Goal: Task Accomplishment & Management: Manage account settings

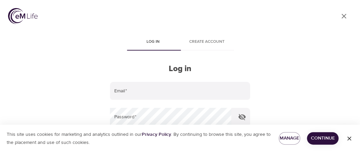
drag, startPoint x: 134, startPoint y: 85, endPoint x: 140, endPoint y: 80, distance: 7.4
click at [134, 85] on input "email" at bounding box center [180, 91] width 140 height 18
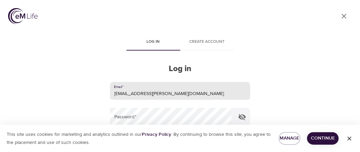
drag, startPoint x: 169, startPoint y: 96, endPoint x: 66, endPoint y: 98, distance: 103.0
click at [66, 98] on div "User Profile Log in Create account Log in Email   * [EMAIL_ADDRESS][PERSON_NAME…" at bounding box center [180, 76] width 360 height 152
paste input "-"
type input "[PERSON_NAME][EMAIL_ADDRESS][PERSON_NAME][DOMAIN_NAME]"
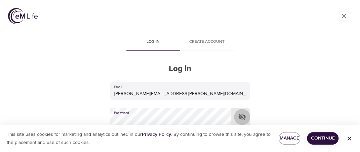
click at [243, 118] on icon "button" at bounding box center [242, 117] width 7 height 6
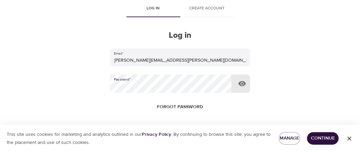
scroll to position [67, 0]
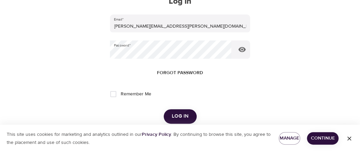
drag, startPoint x: 327, startPoint y: 135, endPoint x: 189, endPoint y: 105, distance: 141.8
click at [199, 84] on div "User Profile Log in Create account Log in Email   * [PERSON_NAME][EMAIL_ADDRESS…" at bounding box center [180, 9] width 360 height 152
click at [182, 116] on span "Log in" at bounding box center [180, 116] width 17 height 9
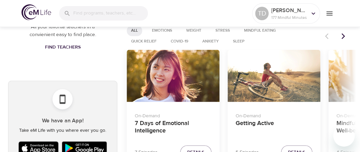
scroll to position [370, 0]
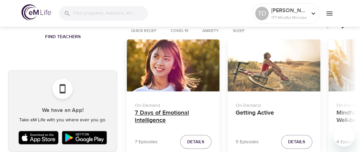
click at [170, 115] on h4 "7 Days of Emotional Intelligence" at bounding box center [173, 117] width 77 height 16
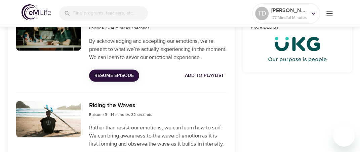
scroll to position [303, 0]
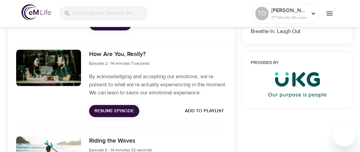
click at [108, 109] on span "Resume Episode" at bounding box center [114, 111] width 39 height 8
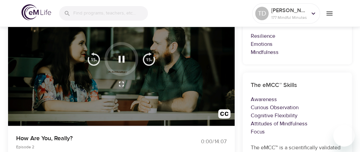
scroll to position [67, 0]
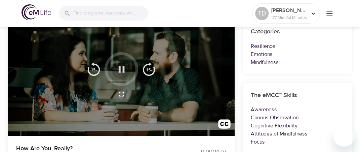
click at [122, 76] on button "button" at bounding box center [122, 69] width 20 height 20
click at [122, 68] on icon "button" at bounding box center [121, 69] width 6 height 7
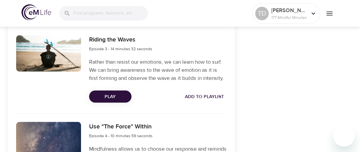
scroll to position [303, 0]
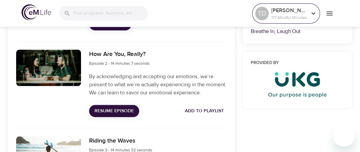
click at [281, 14] on p "[PERSON_NAME]" at bounding box center [290, 10] width 36 height 8
click at [309, 12] on div at bounding box center [314, 13] width 10 height 10
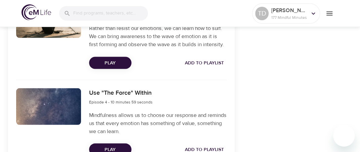
scroll to position [342, 0]
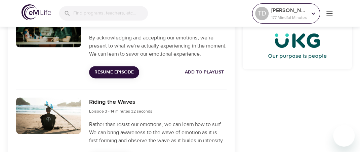
click at [312, 12] on icon at bounding box center [314, 13] width 4 height 2
click at [283, 12] on p "[PERSON_NAME]" at bounding box center [290, 10] width 36 height 8
click at [283, 15] on p "177 Mindful Minutes" at bounding box center [290, 17] width 36 height 6
click at [313, 13] on icon at bounding box center [313, 13] width 7 height 7
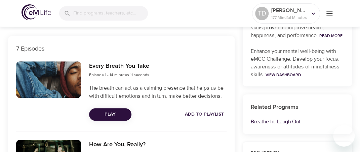
scroll to position [207, 0]
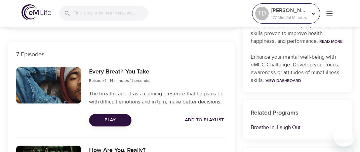
click at [312, 14] on icon at bounding box center [313, 13] width 7 height 7
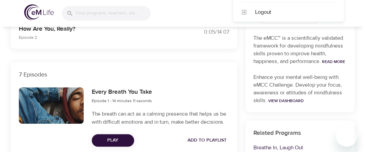
scroll to position [106, 0]
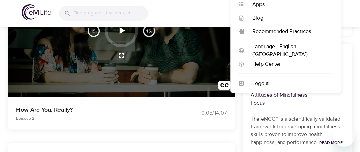
click at [353, 21] on div "TD Hieu 177 Mindful Minutes" at bounding box center [180, 13] width 360 height 27
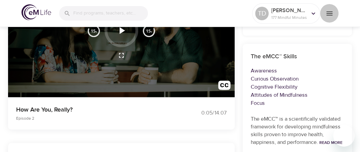
click at [330, 12] on icon "menu" at bounding box center [330, 13] width 6 height 4
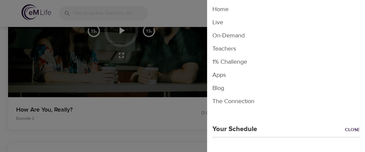
click at [230, 33] on li "On-Demand" at bounding box center [286, 35] width 158 height 13
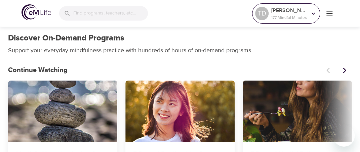
click at [313, 13] on icon at bounding box center [314, 13] width 4 height 2
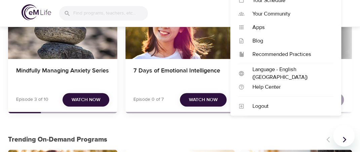
scroll to position [135, 0]
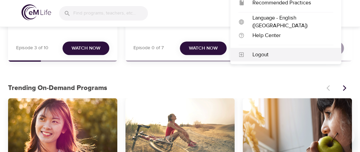
click at [260, 52] on div "Logout" at bounding box center [289, 55] width 89 height 8
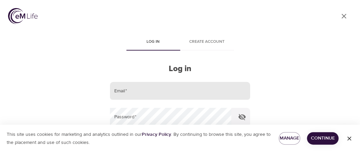
click at [154, 94] on input "email" at bounding box center [180, 91] width 140 height 18
type input "[EMAIL_ADDRESS][PERSON_NAME][DOMAIN_NAME]"
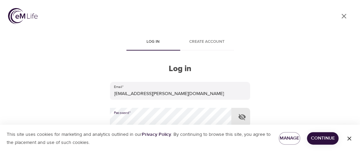
click at [241, 119] on icon "button" at bounding box center [242, 117] width 7 height 6
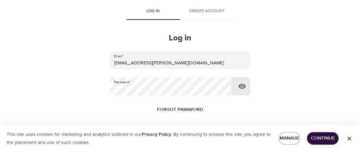
scroll to position [67, 0]
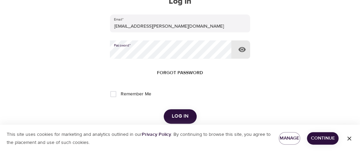
click at [114, 94] on input "Remember Me" at bounding box center [113, 94] width 14 height 14
checkbox input "true"
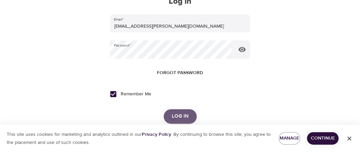
click at [180, 115] on span "Log in" at bounding box center [180, 116] width 17 height 9
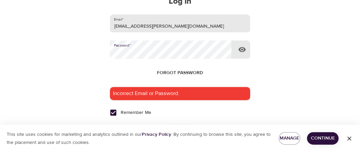
click at [173, 25] on input "[EMAIL_ADDRESS][PERSON_NAME][DOMAIN_NAME]" at bounding box center [180, 23] width 140 height 18
drag, startPoint x: 176, startPoint y: 26, endPoint x: 102, endPoint y: 30, distance: 73.8
click at [102, 30] on div "User Profile Log in Create account Log in Email   * [EMAIL_ADDRESS][PERSON_NAME…" at bounding box center [180, 9] width 360 height 152
paste input "-"
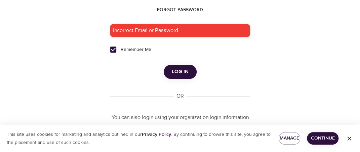
scroll to position [135, 0]
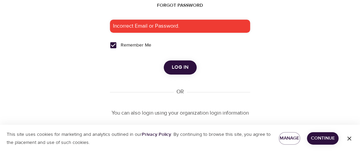
type input "[PERSON_NAME][EMAIL_ADDRESS][PERSON_NAME][DOMAIN_NAME]"
click at [178, 67] on span "Log in" at bounding box center [180, 67] width 17 height 9
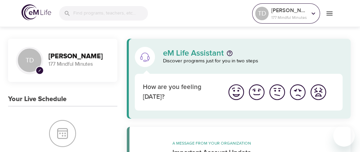
click at [285, 13] on p "[PERSON_NAME]" at bounding box center [290, 10] width 36 height 8
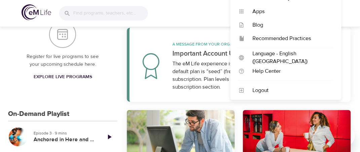
scroll to position [101, 0]
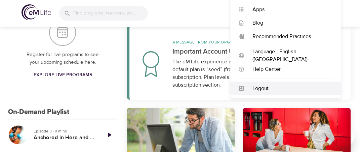
click at [259, 87] on div "Logout" at bounding box center [289, 88] width 89 height 8
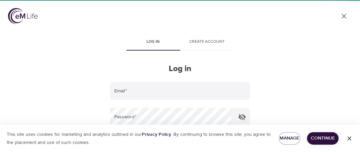
type input "[PERSON_NAME][EMAIL_ADDRESS][PERSON_NAME][DOMAIN_NAME]"
